Goal: Task Accomplishment & Management: Complete application form

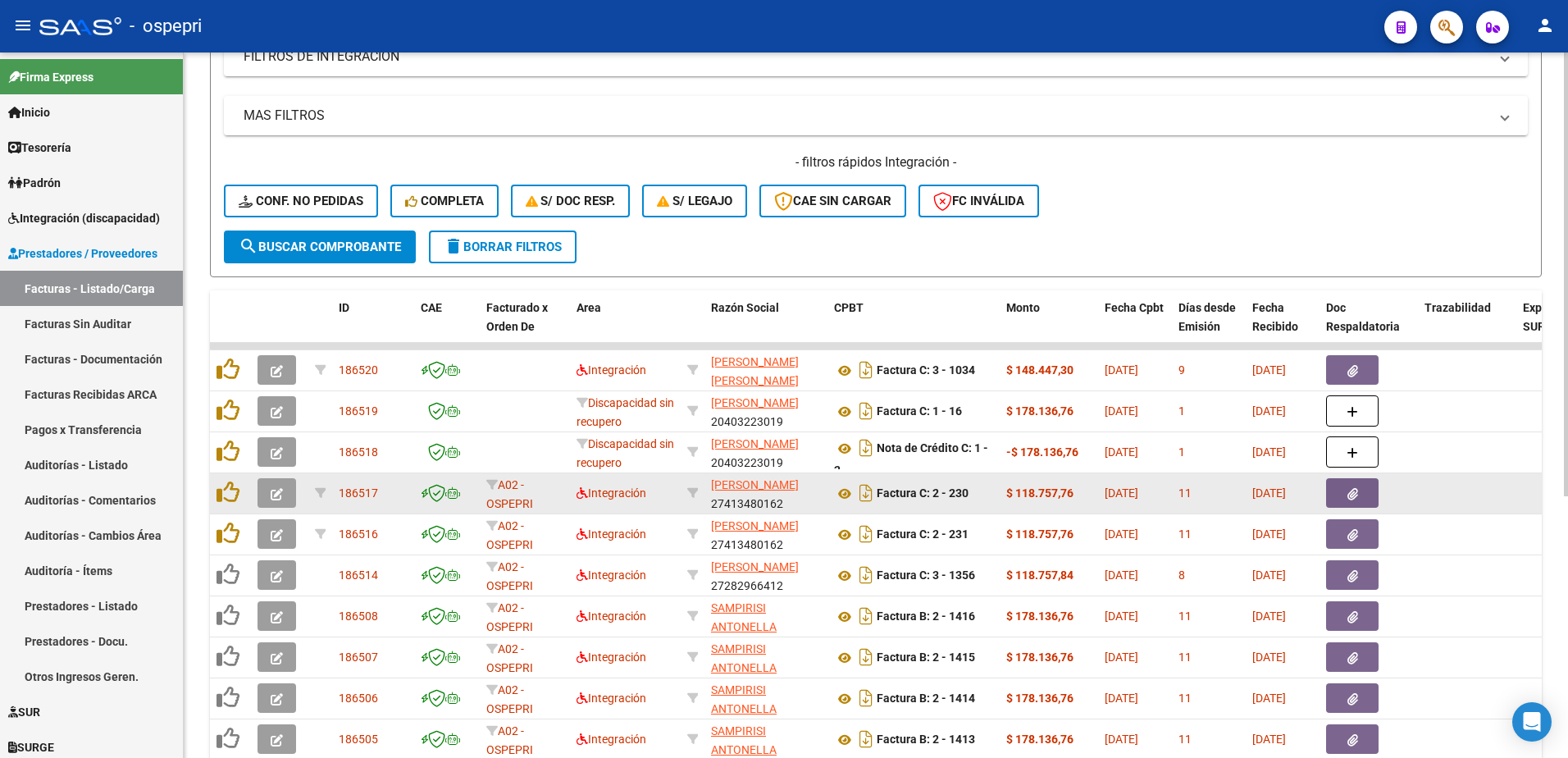
scroll to position [328, 0]
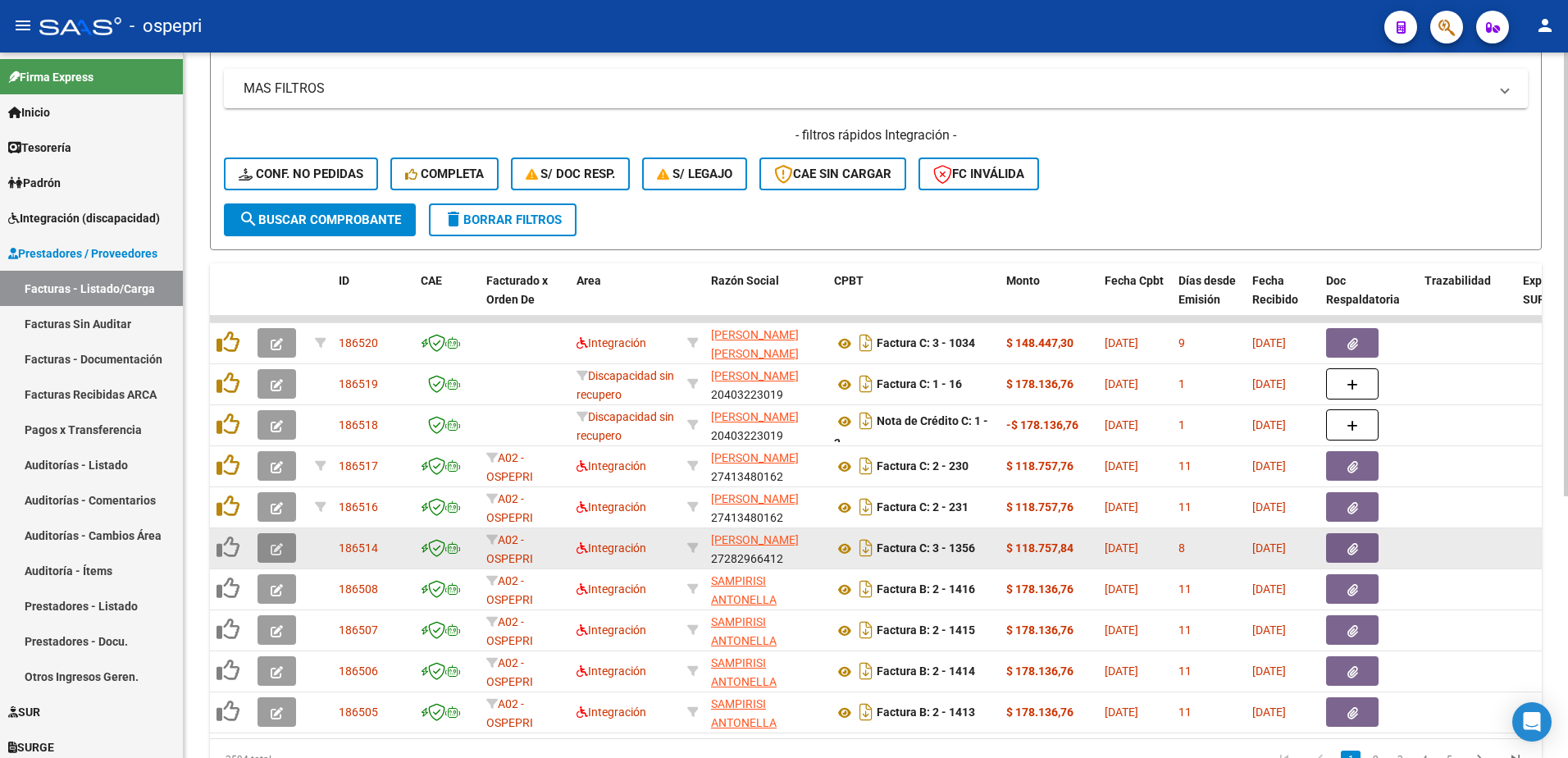
click at [287, 549] on button "button" at bounding box center [276, 548] width 38 height 30
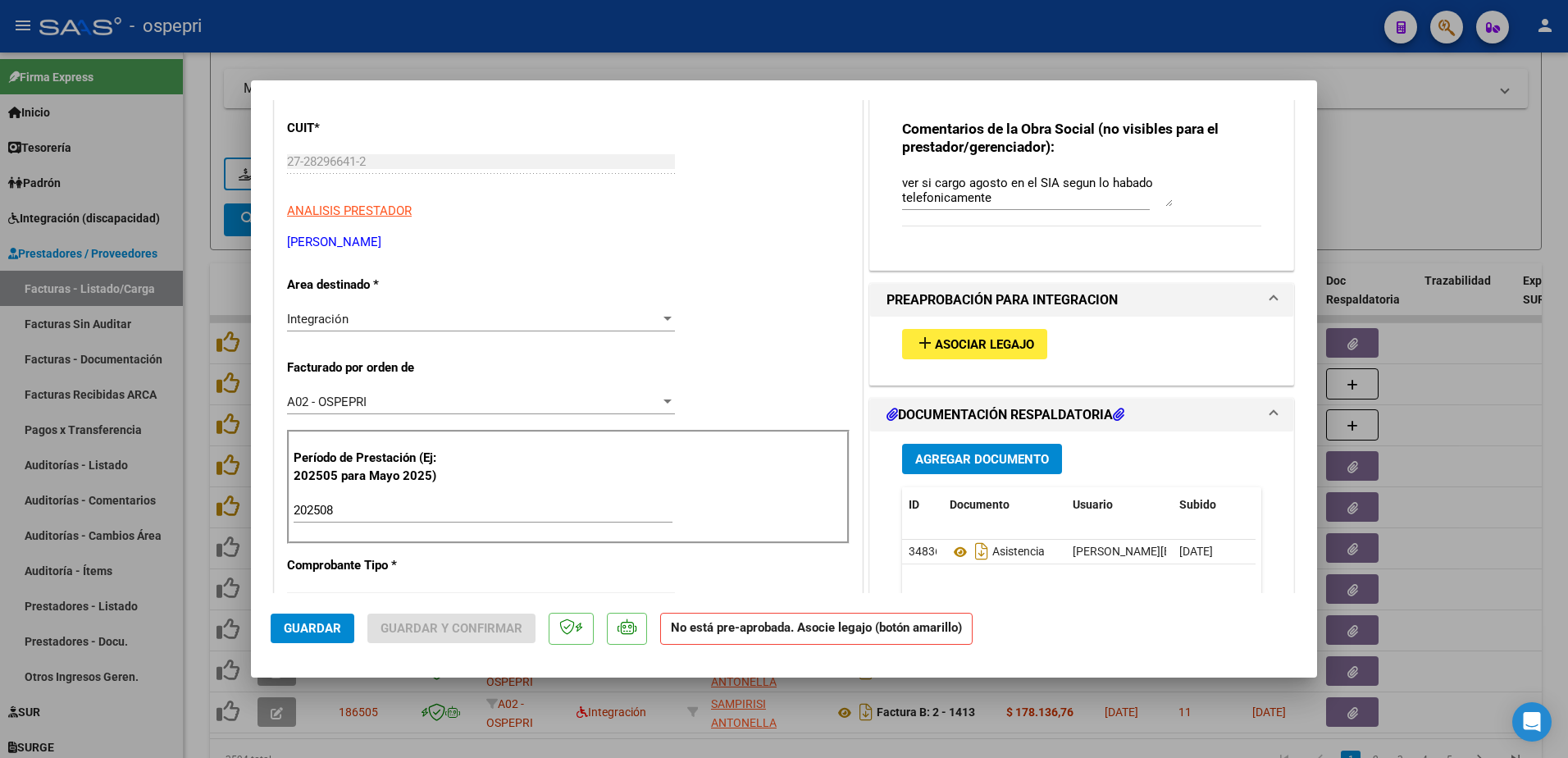
scroll to position [246, 0]
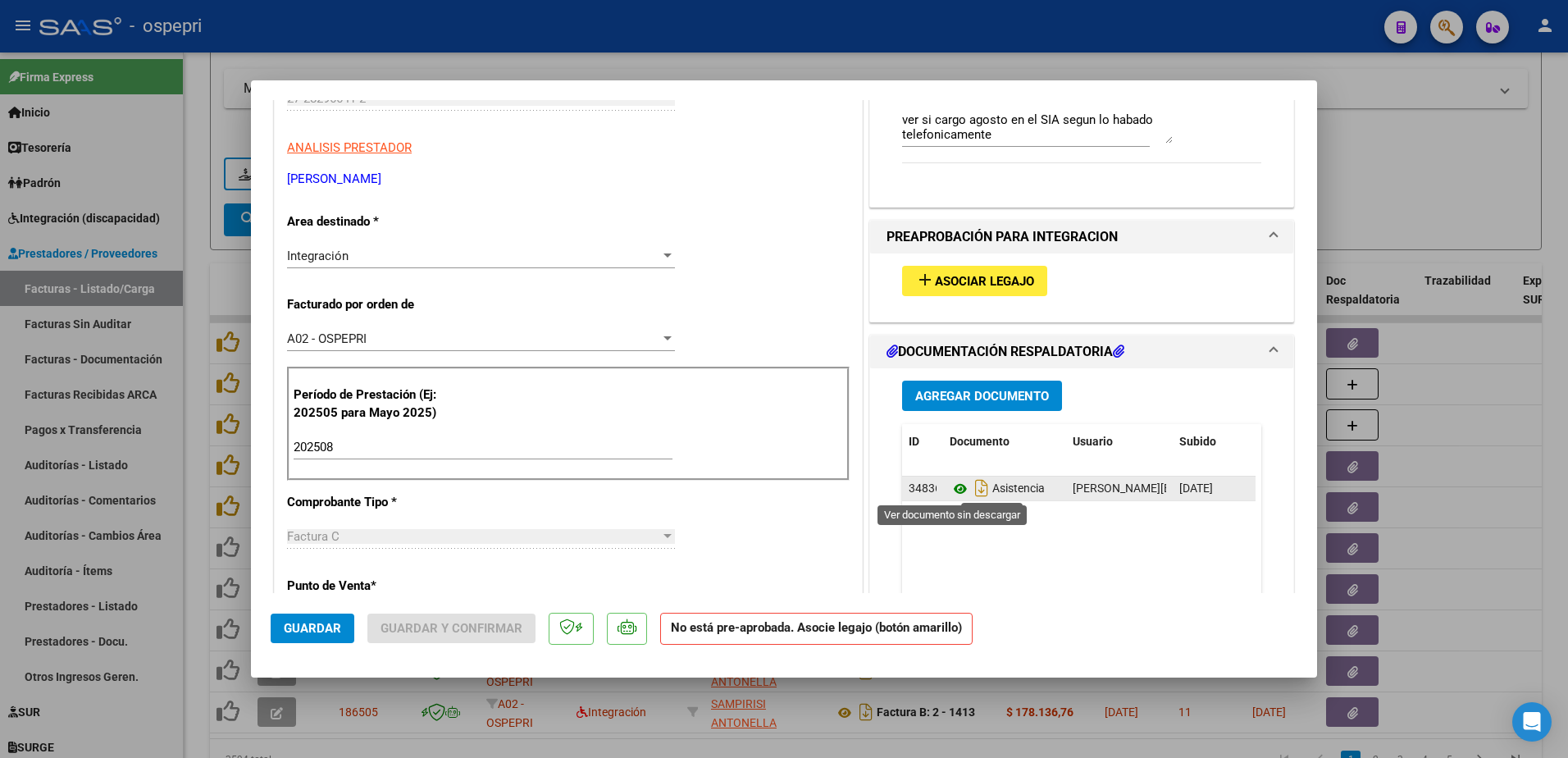
click at [950, 485] on icon at bounding box center [959, 488] width 21 height 20
type input "$ 0,00"
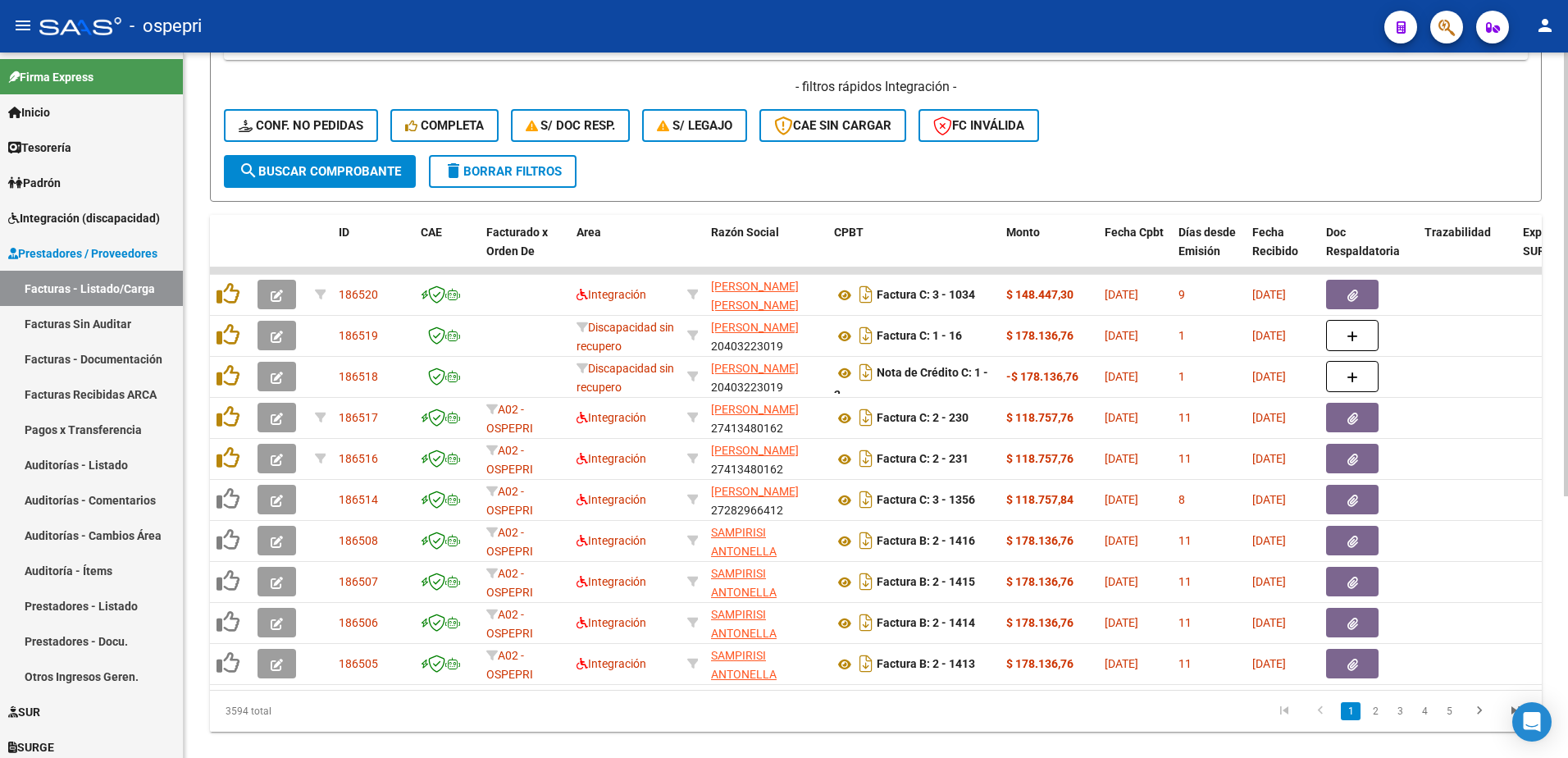
scroll to position [415, 0]
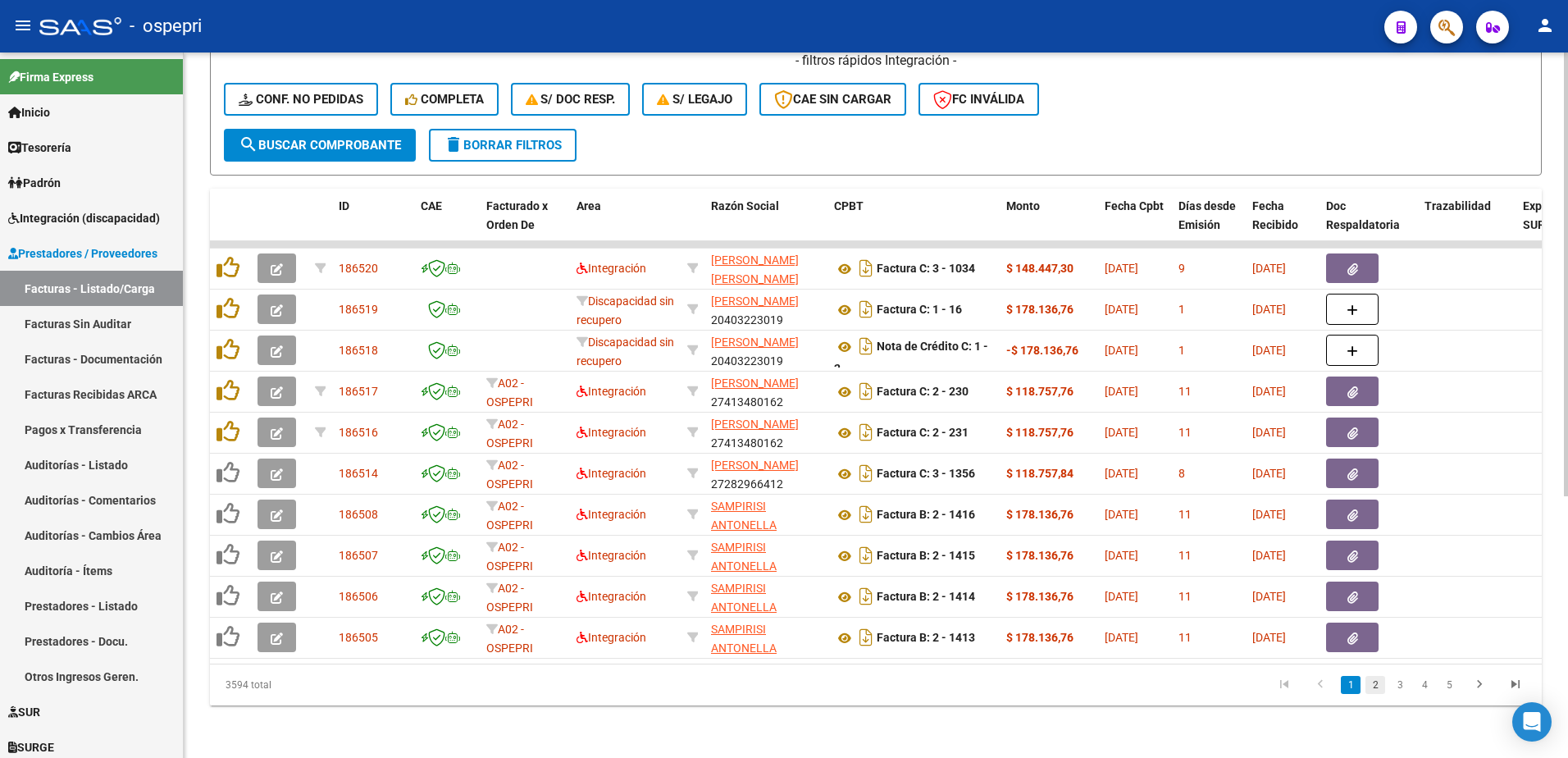
click at [1371, 692] on link "2" at bounding box center [1375, 684] width 19 height 18
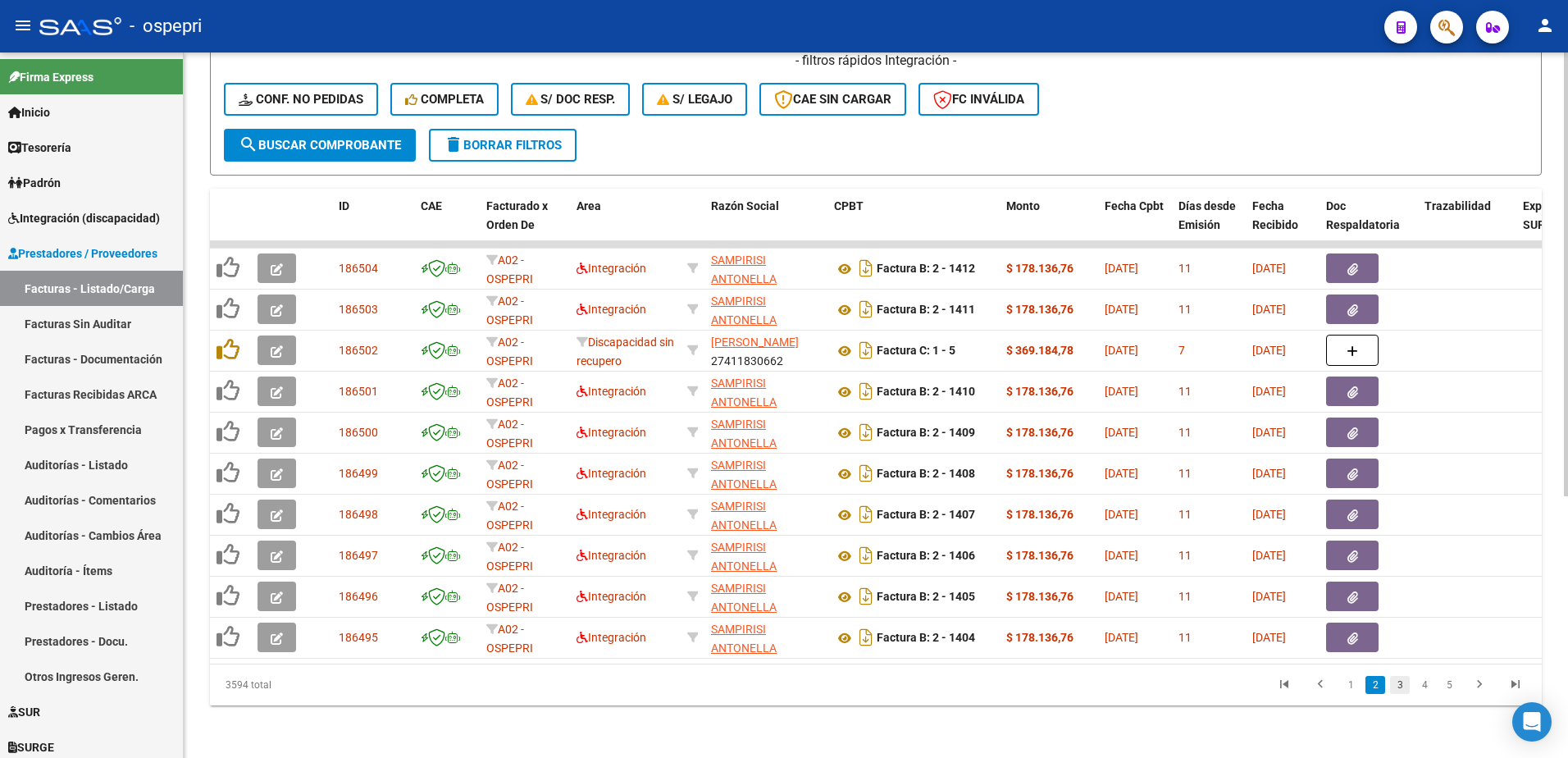
click at [1404, 692] on link "3" at bounding box center [1399, 684] width 19 height 18
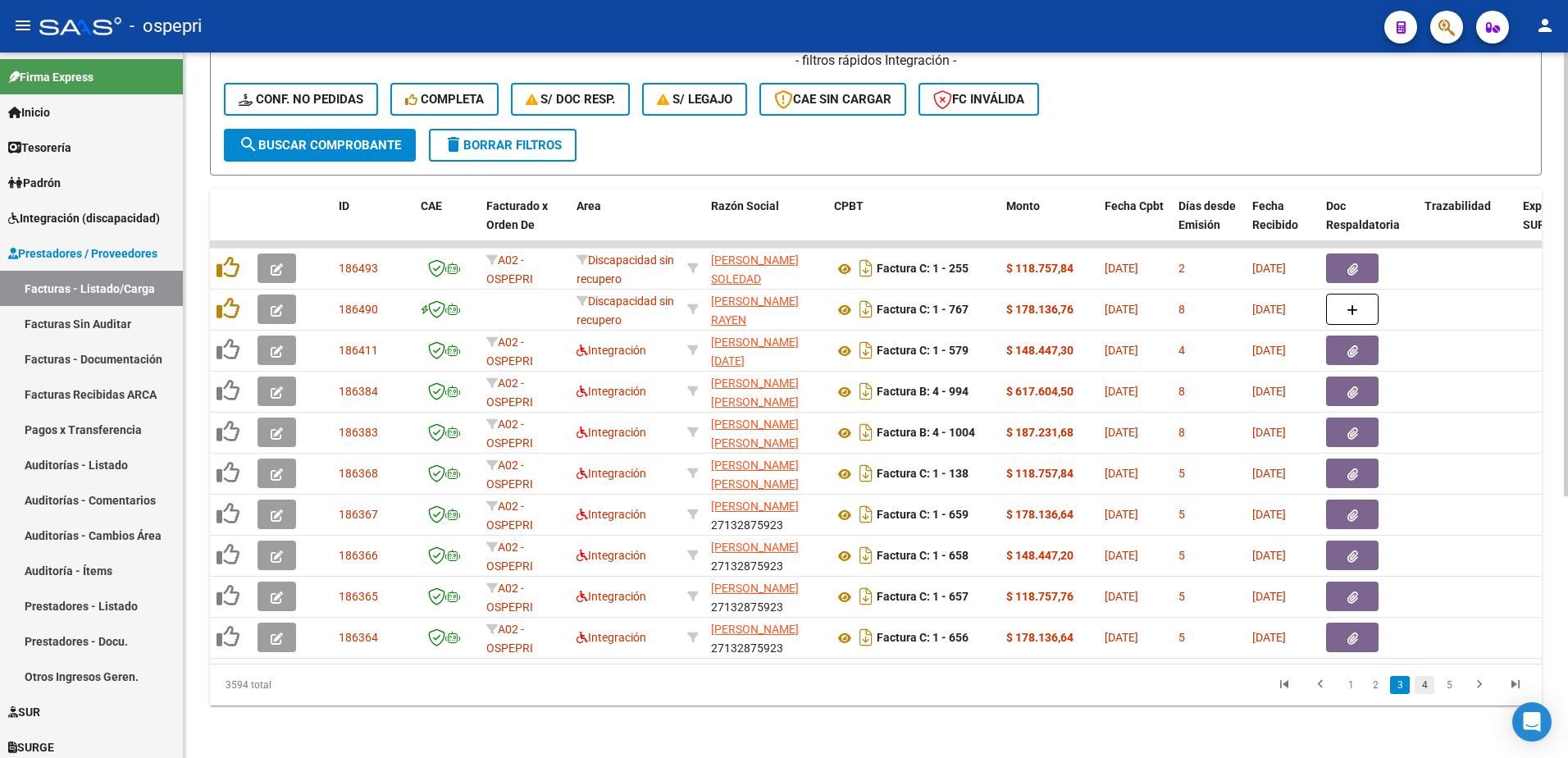
click at [1424, 689] on link "4" at bounding box center [1424, 684] width 19 height 18
